Goal: Information Seeking & Learning: Learn about a topic

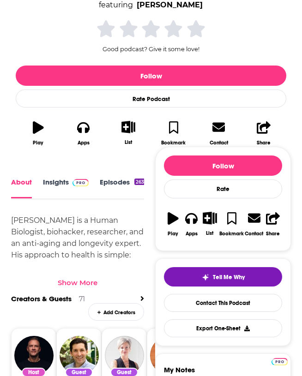
scroll to position [217, 0]
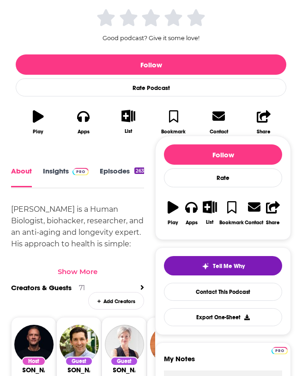
click at [55, 171] on link "Insights" at bounding box center [66, 177] width 46 height 20
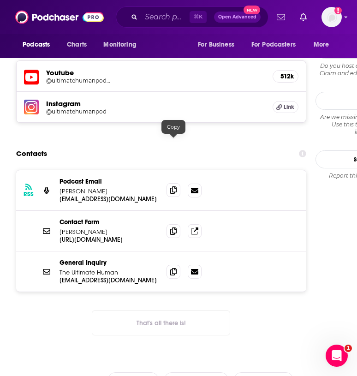
click at [176, 186] on icon at bounding box center [173, 189] width 6 height 7
click at [197, 227] on icon at bounding box center [196, 229] width 5 height 5
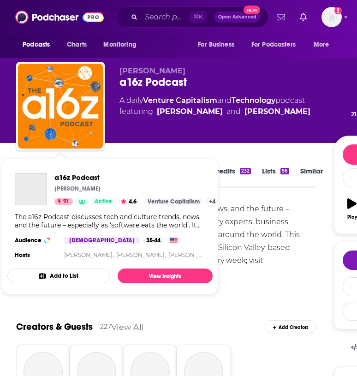
click at [239, 255] on div "The a16z Podcast discusses tech and culture trends, news, and the future – espe…" at bounding box center [166, 248] width 300 height 90
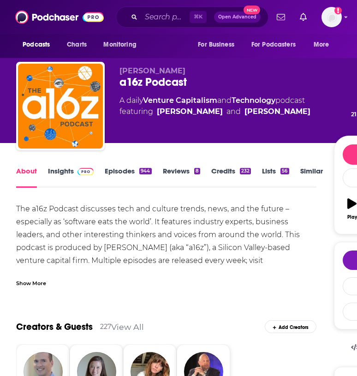
click at [67, 175] on link "Insights" at bounding box center [71, 177] width 46 height 21
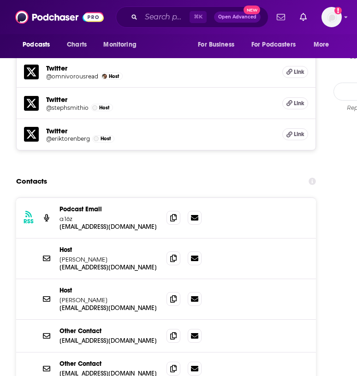
scroll to position [1001, 0]
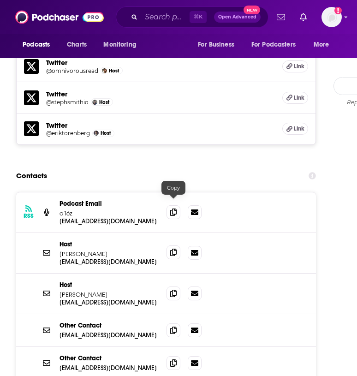
click at [176, 249] on icon at bounding box center [173, 252] width 6 height 7
click at [173, 249] on icon at bounding box center [173, 252] width 6 height 7
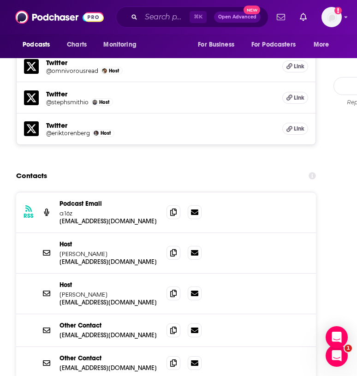
scroll to position [0, 0]
click at [177, 286] on span at bounding box center [174, 293] width 14 height 14
click at [173, 208] on icon at bounding box center [173, 211] width 6 height 7
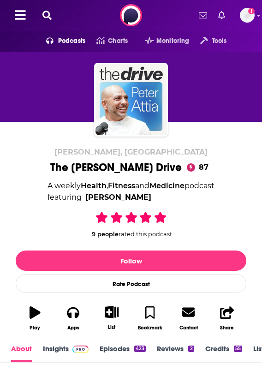
scroll to position [152, 0]
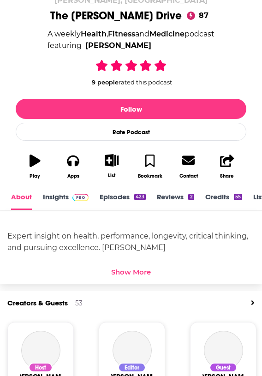
click at [54, 200] on link "Insights" at bounding box center [66, 201] width 46 height 18
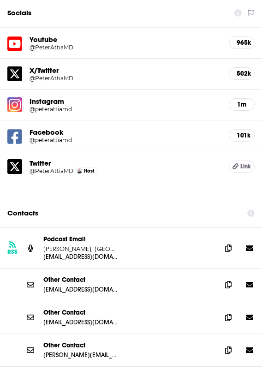
scroll to position [1050, 0]
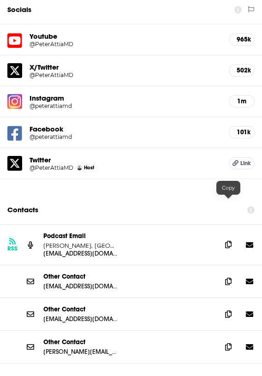
click at [228, 238] on span at bounding box center [228, 245] width 14 height 14
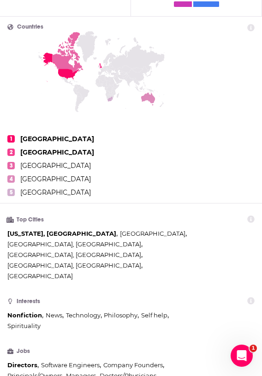
scroll to position [347, 0]
